Goal: Check status: Check status

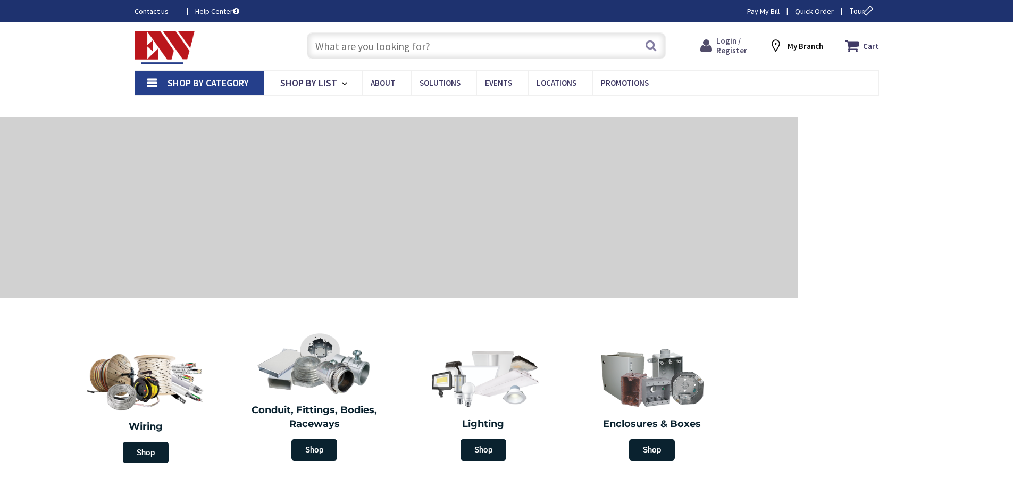
click at [738, 42] on span "Login / Register" at bounding box center [731, 46] width 31 height 20
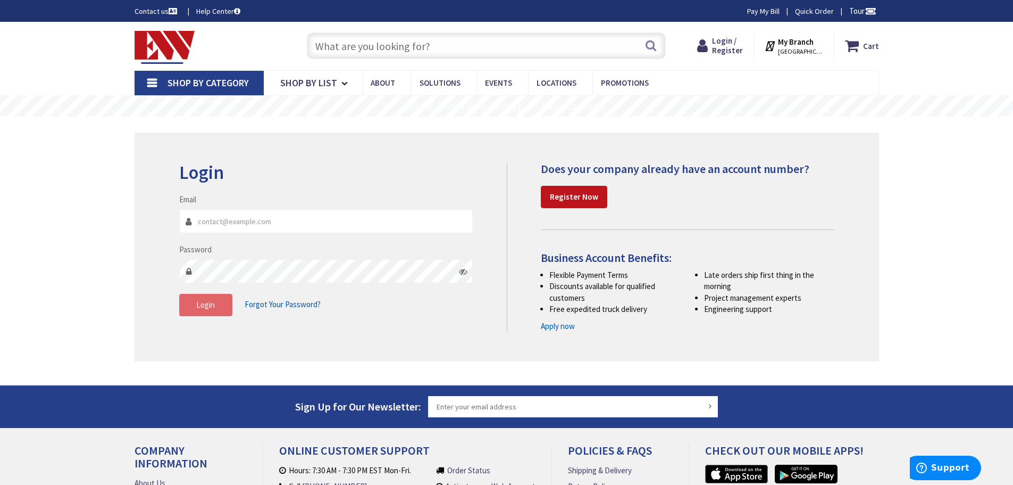
type input "[PERSON_NAME][EMAIL_ADDRESS][PERSON_NAME][DOMAIN_NAME]"
click at [207, 306] on span "Login" at bounding box center [205, 304] width 19 height 10
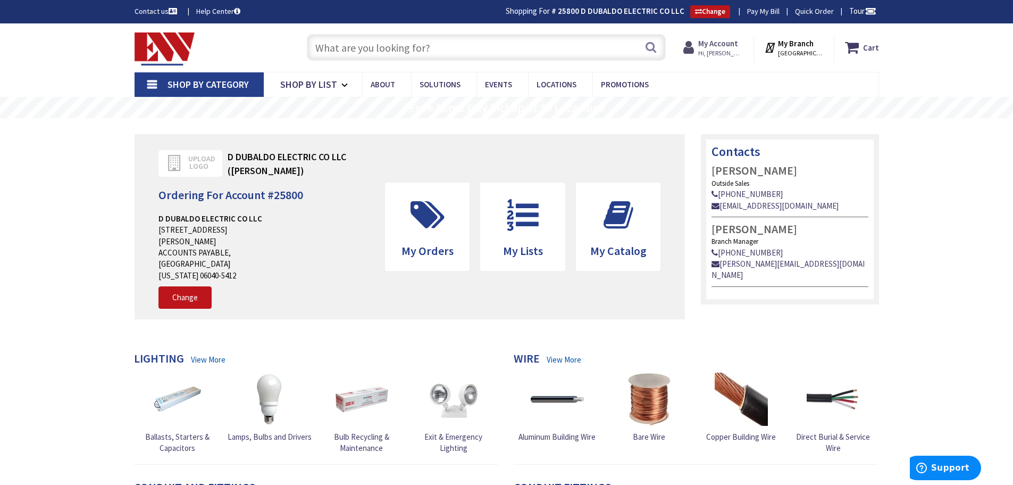
click at [719, 43] on strong "My Account" at bounding box center [718, 43] width 40 height 10
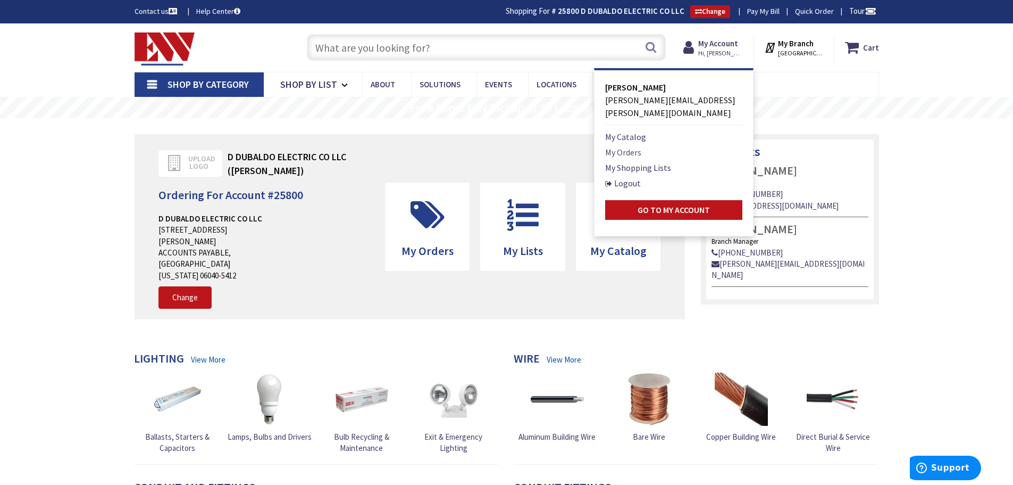
click at [641, 146] on link "My Orders" at bounding box center [623, 152] width 36 height 13
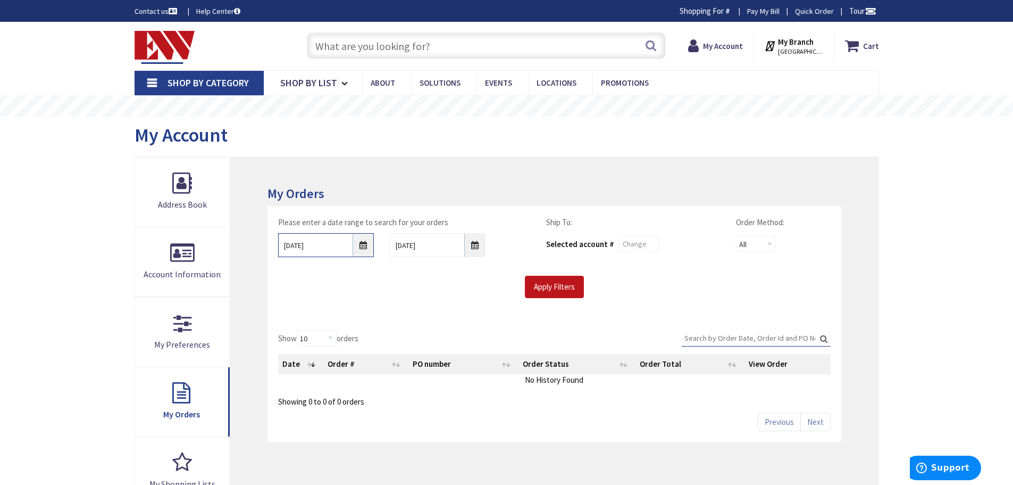
click at [321, 247] on input "[DATE]" at bounding box center [326, 245] width 96 height 24
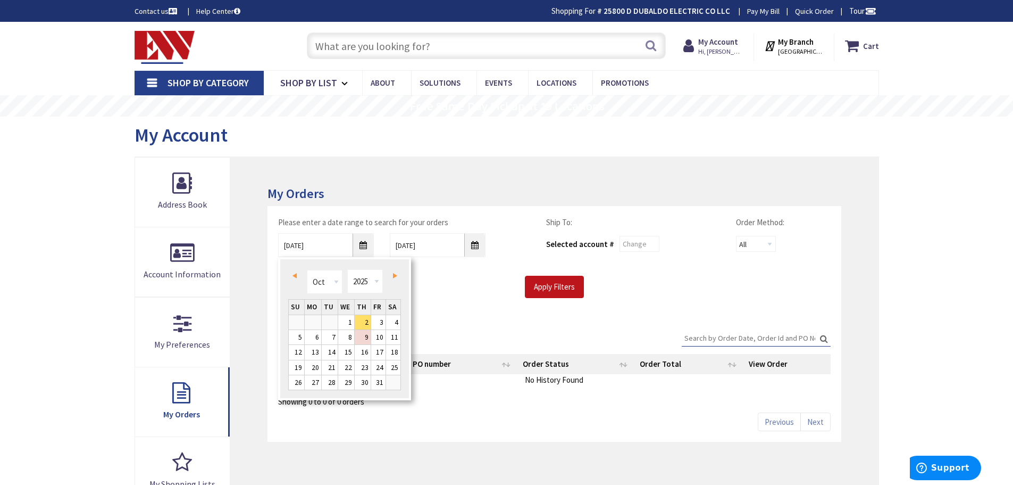
click at [294, 276] on span "Prev" at bounding box center [295, 275] width 4 height 5
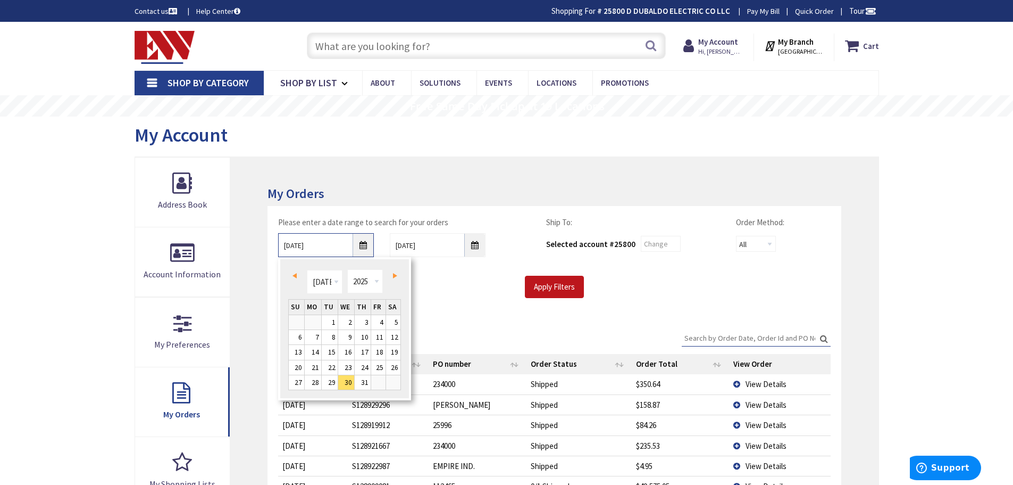
click at [366, 247] on input "[DATE]" at bounding box center [326, 245] width 96 height 24
click at [390, 274] on link "Next" at bounding box center [393, 275] width 14 height 14
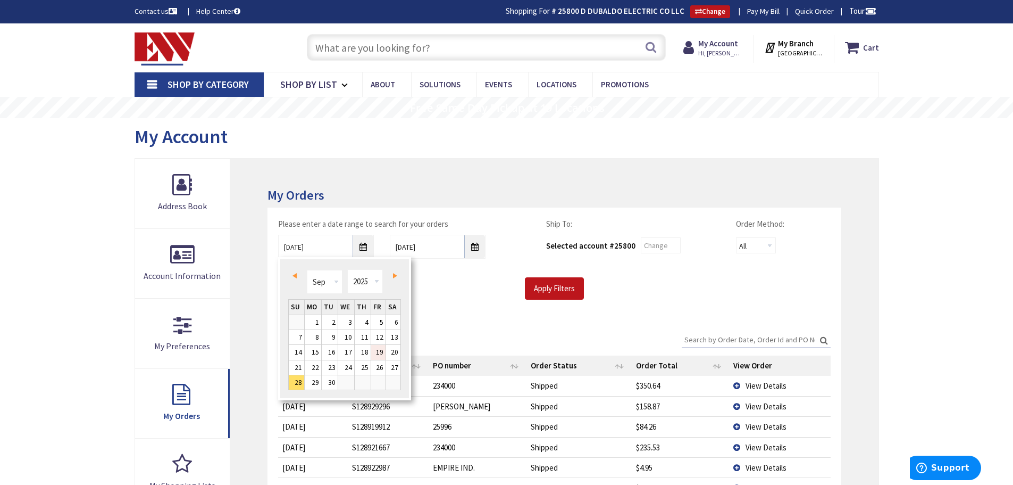
click at [377, 351] on link "19" at bounding box center [378, 352] width 14 height 14
type input "[DATE]"
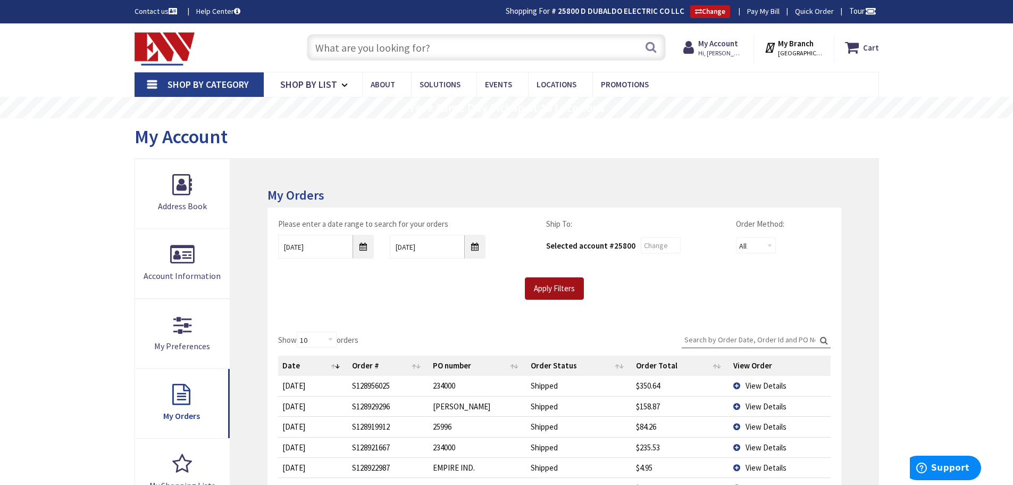
click at [565, 293] on input "Apply Filters" at bounding box center [554, 288] width 59 height 22
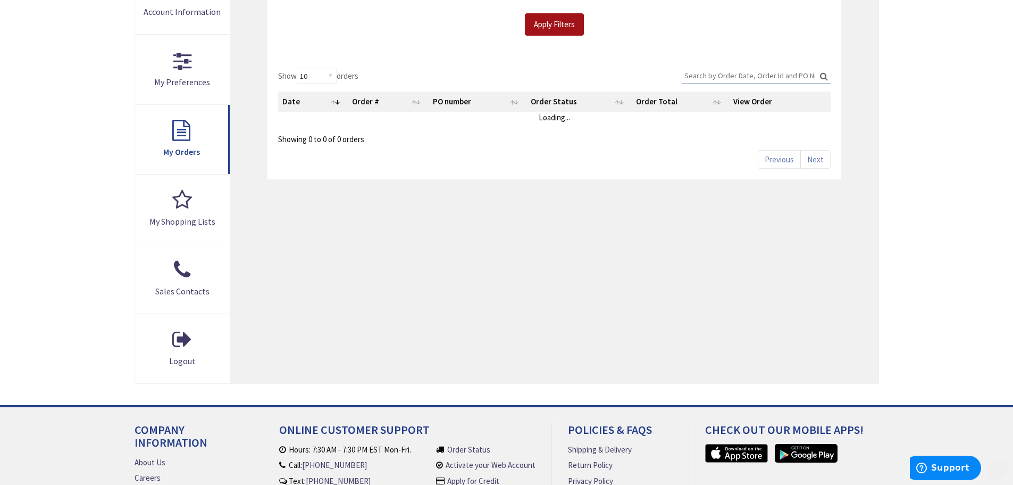
scroll to position [266, 0]
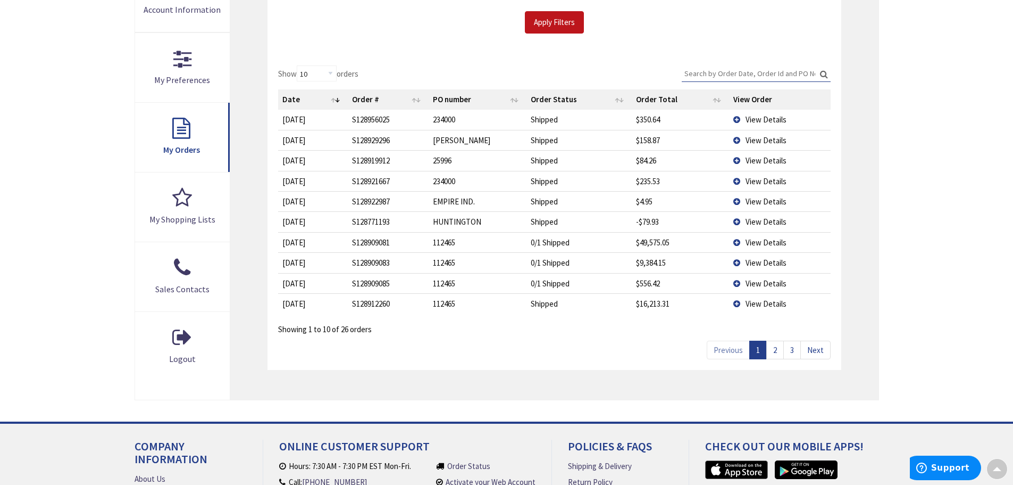
click at [775, 347] on link "2" at bounding box center [775, 349] width 18 height 19
click at [758, 259] on span "View Details" at bounding box center [766, 262] width 41 height 10
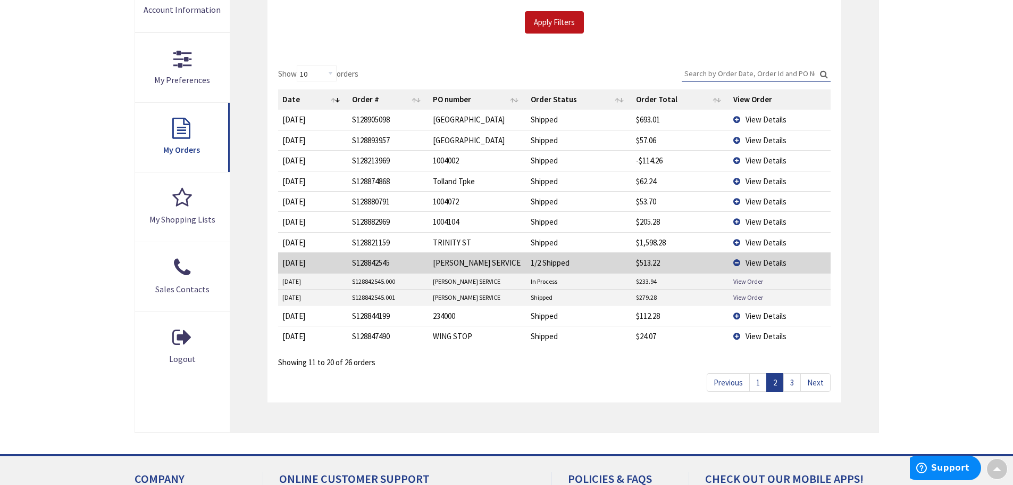
click at [790, 383] on link "3" at bounding box center [793, 382] width 18 height 19
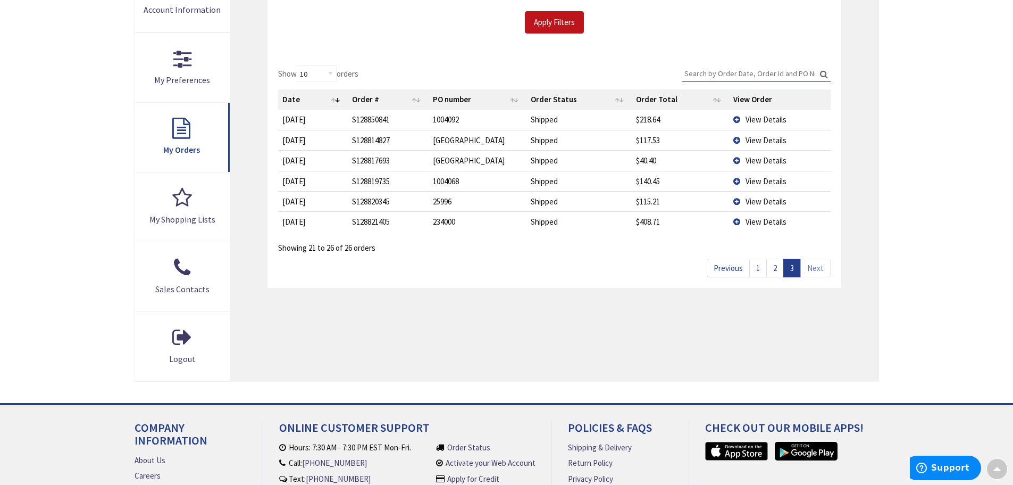
click at [755, 268] on link "1" at bounding box center [758, 268] width 18 height 19
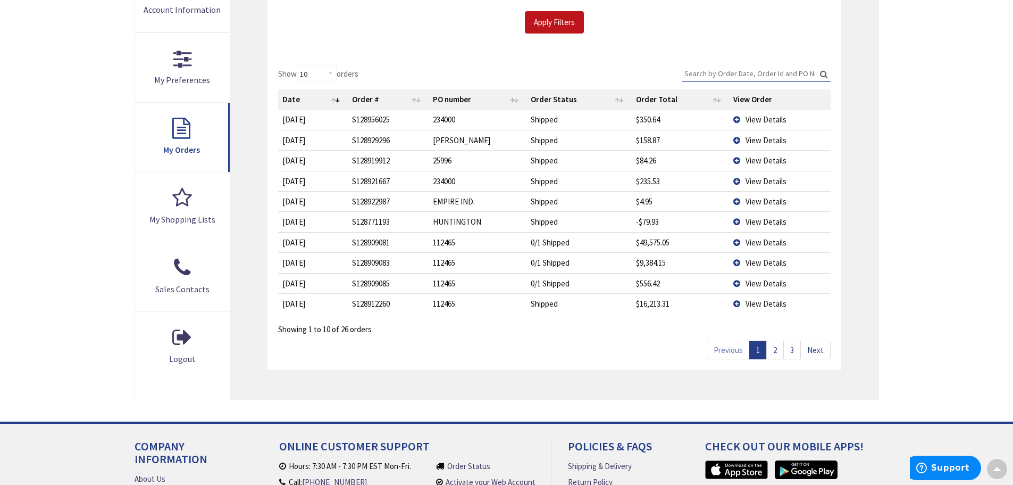
click at [774, 349] on link "2" at bounding box center [775, 349] width 18 height 19
